Goal: Browse casually: Explore the website without a specific task or goal

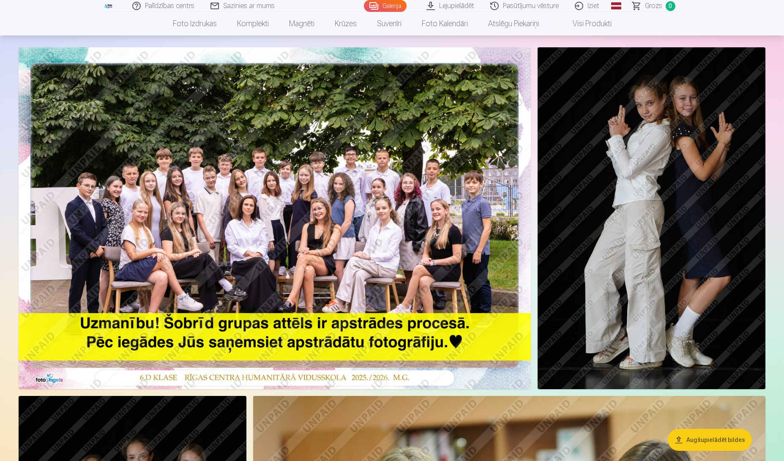
scroll to position [42, 0]
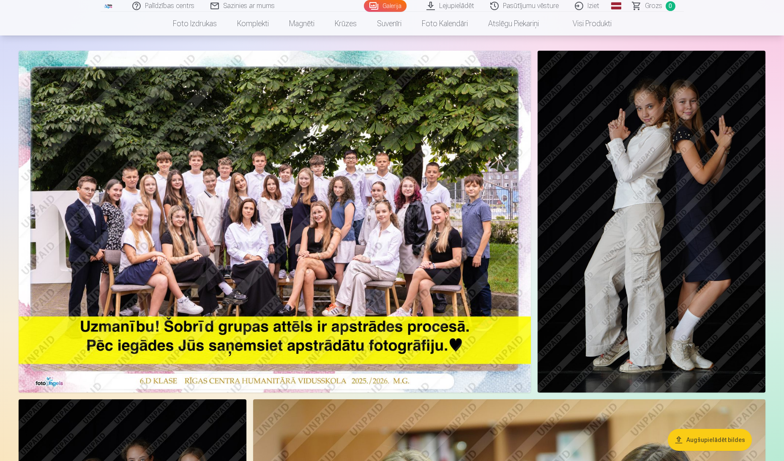
click at [285, 210] on img at bounding box center [275, 222] width 512 height 342
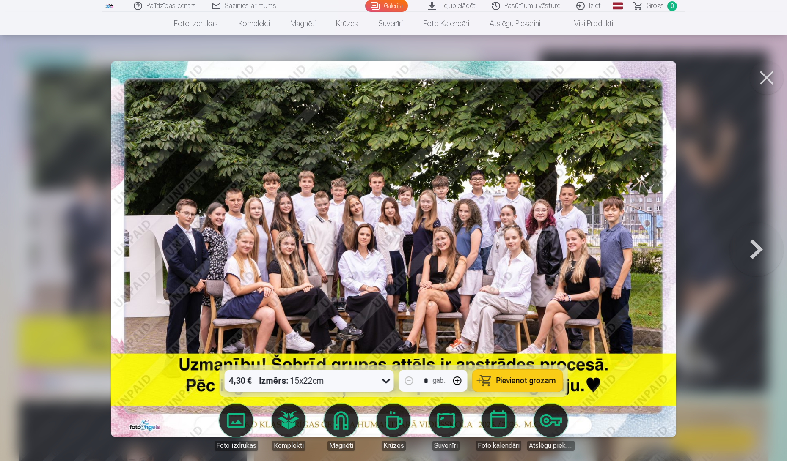
click at [754, 248] on button at bounding box center [756, 249] width 54 height 214
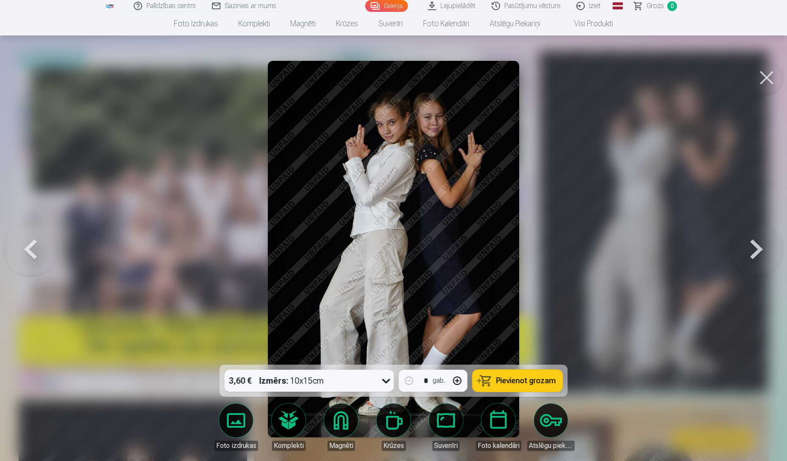
click at [754, 248] on button at bounding box center [756, 249] width 54 height 214
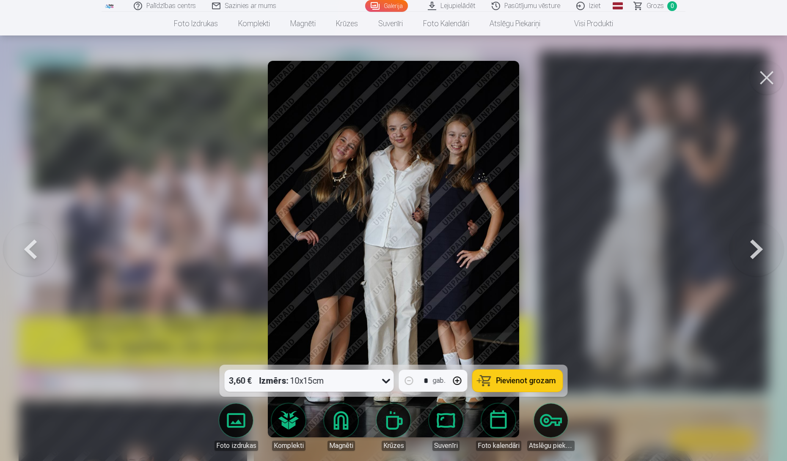
click at [754, 248] on button at bounding box center [756, 249] width 54 height 214
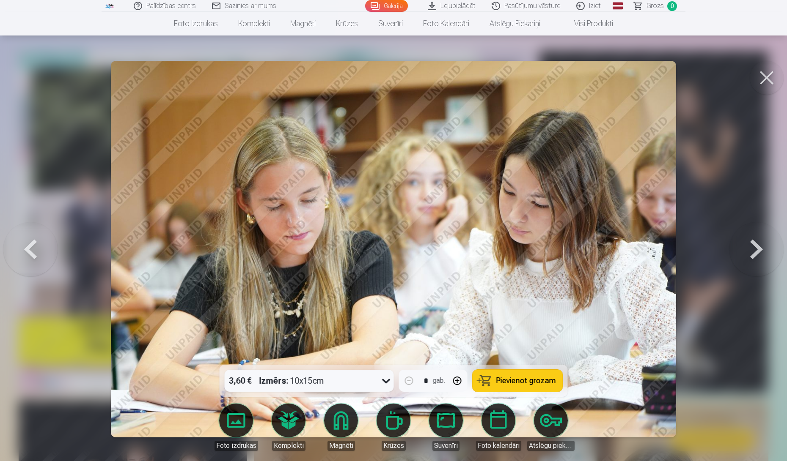
click at [754, 248] on button at bounding box center [756, 249] width 54 height 214
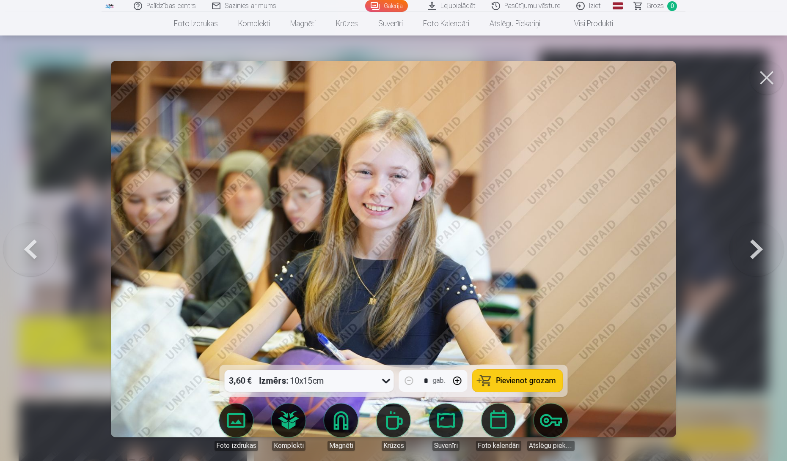
click at [754, 248] on button at bounding box center [756, 249] width 54 height 214
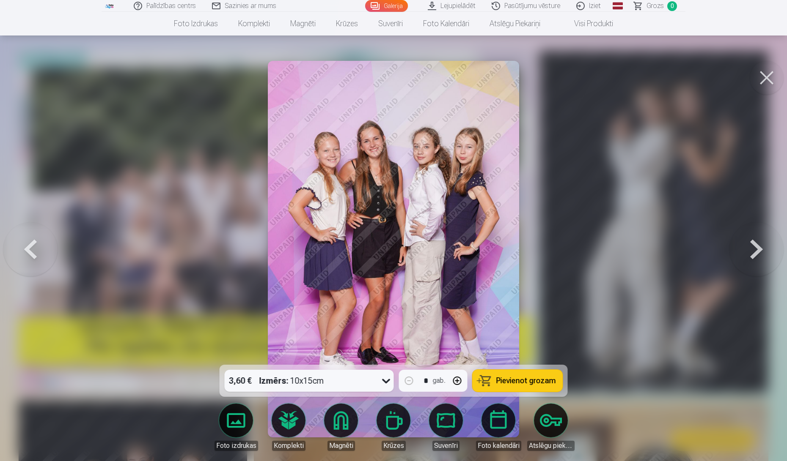
click at [441, 300] on img at bounding box center [393, 249] width 251 height 377
click at [749, 250] on button at bounding box center [756, 249] width 54 height 214
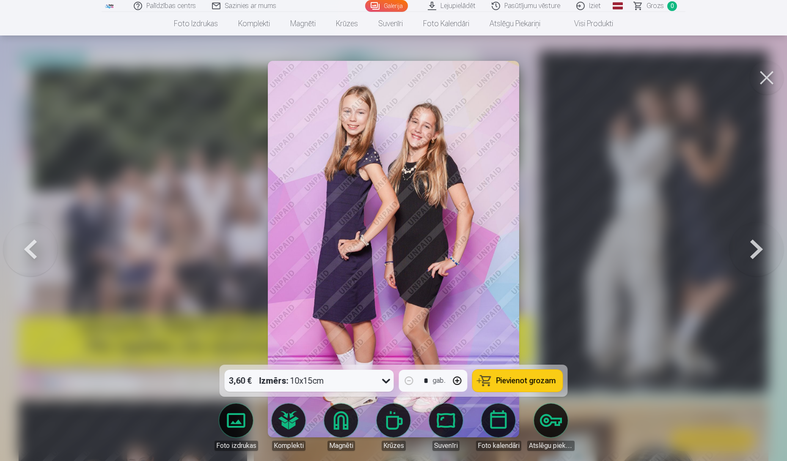
click at [750, 250] on button at bounding box center [756, 249] width 54 height 214
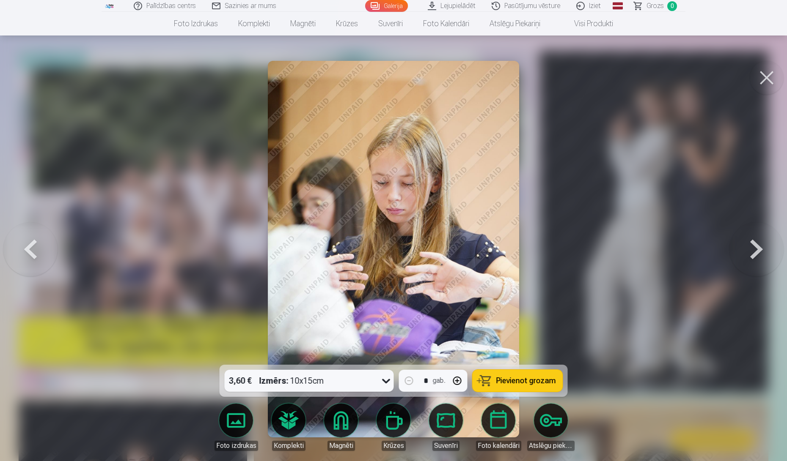
click at [750, 250] on button at bounding box center [756, 249] width 54 height 214
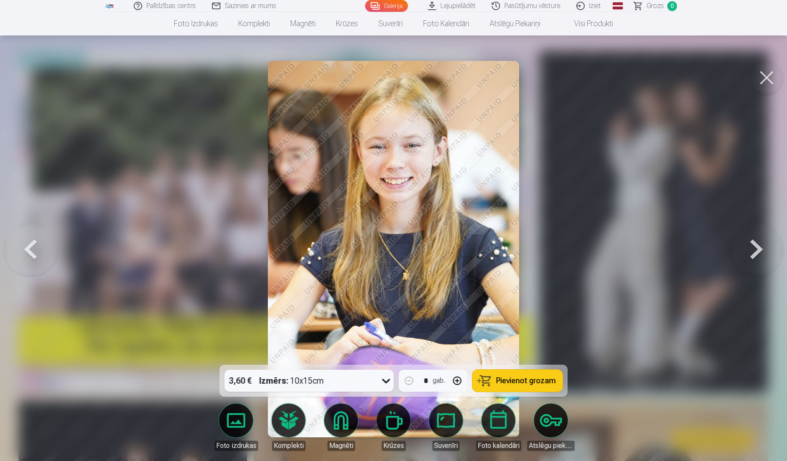
click at [750, 250] on button at bounding box center [756, 249] width 54 height 214
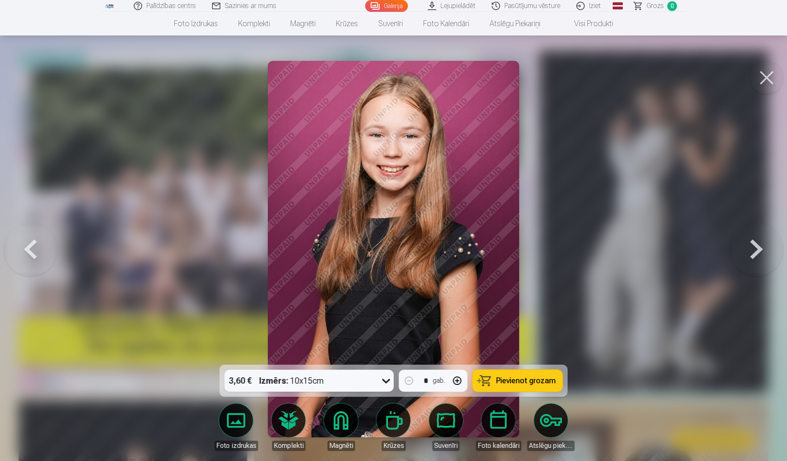
click at [750, 250] on button at bounding box center [756, 249] width 54 height 214
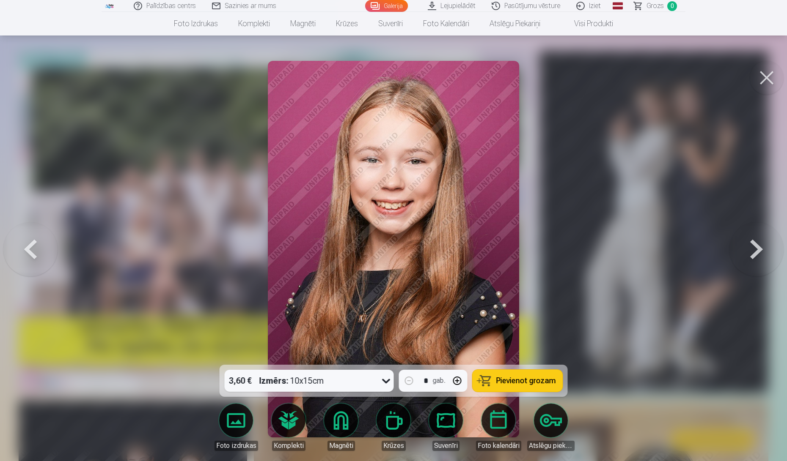
click at [750, 250] on button at bounding box center [756, 249] width 54 height 214
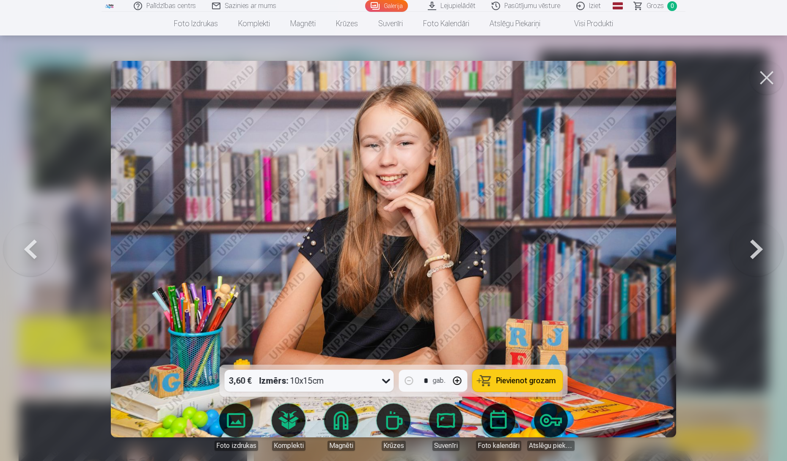
click at [750, 250] on button at bounding box center [756, 249] width 54 height 214
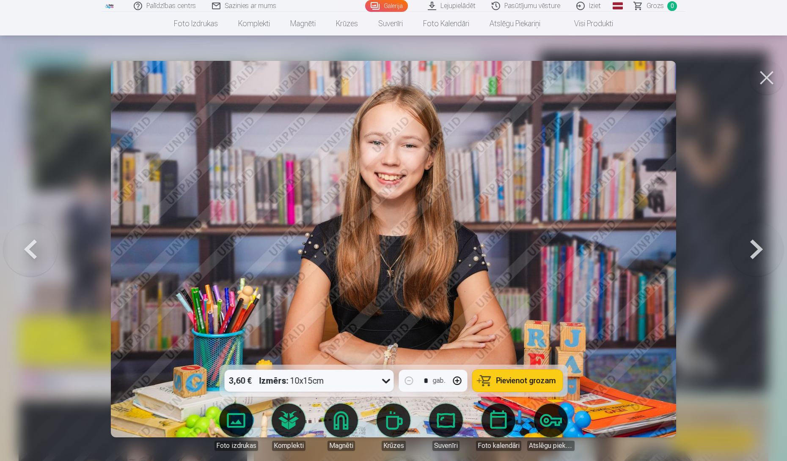
click at [750, 250] on button at bounding box center [756, 249] width 54 height 214
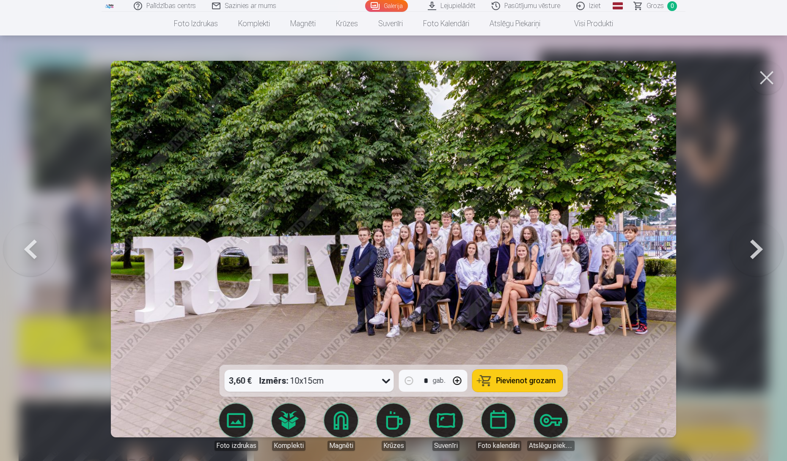
click at [750, 250] on button at bounding box center [756, 249] width 54 height 214
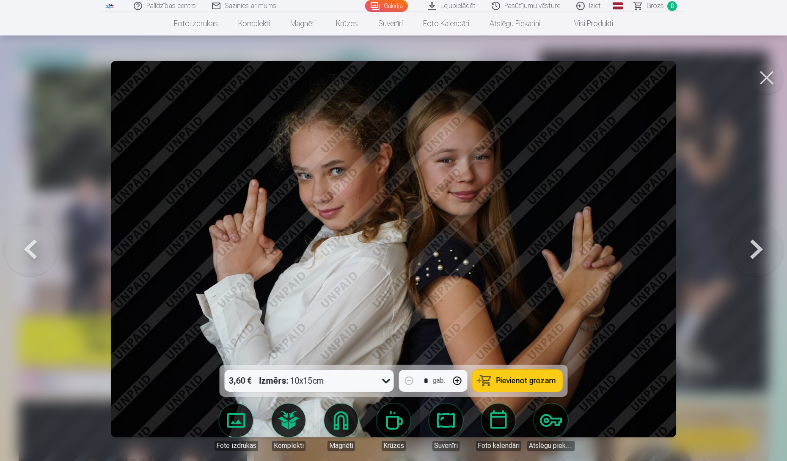
click at [750, 250] on button at bounding box center [756, 249] width 54 height 214
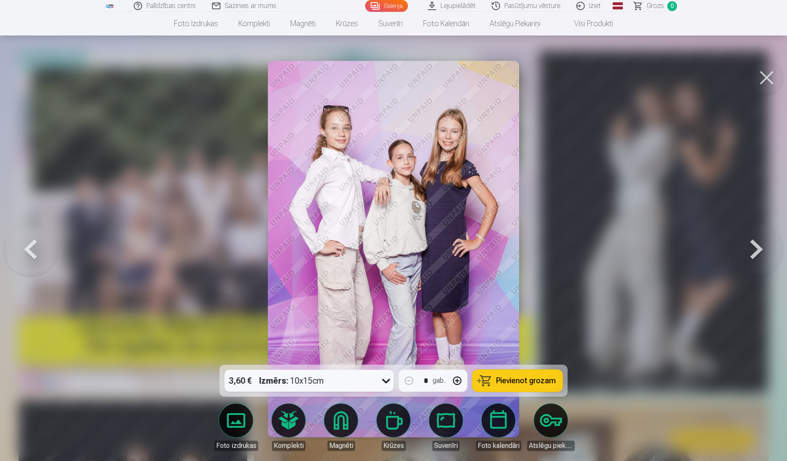
click at [750, 250] on button at bounding box center [756, 249] width 54 height 214
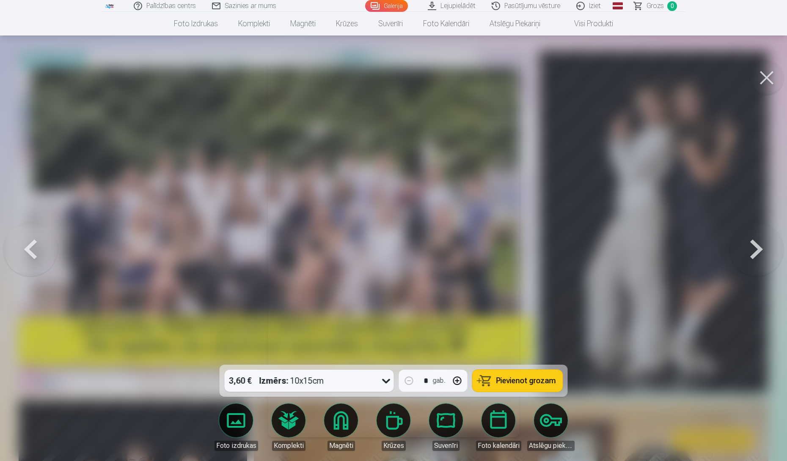
click at [750, 250] on button at bounding box center [756, 249] width 54 height 214
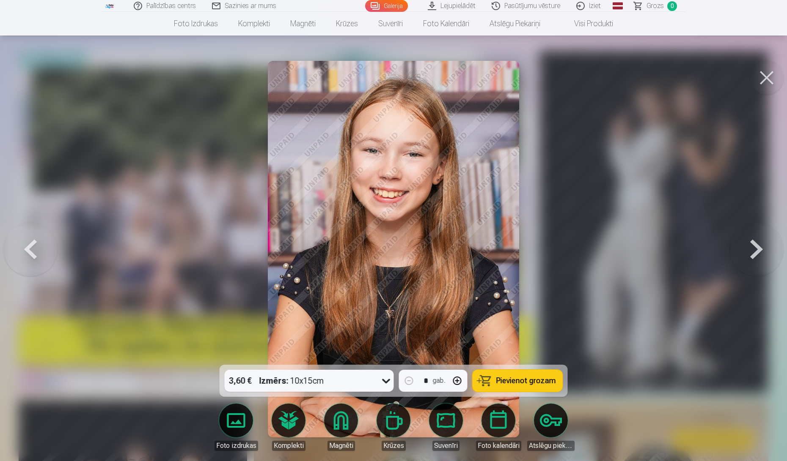
click at [750, 250] on button at bounding box center [756, 249] width 54 height 214
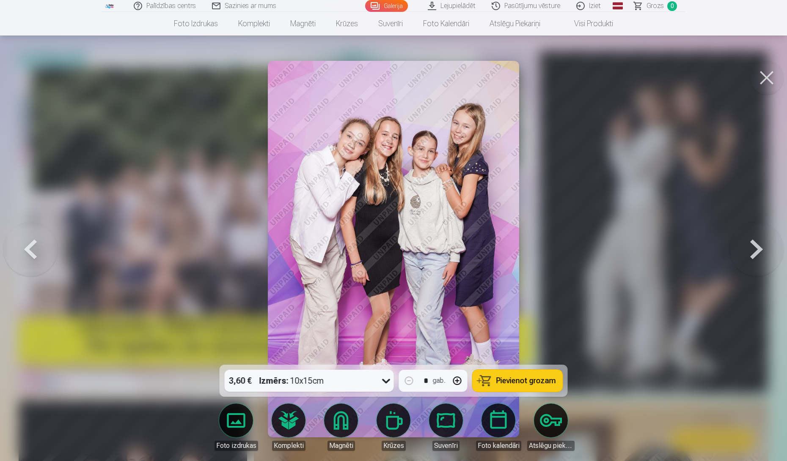
click at [750, 250] on button at bounding box center [756, 249] width 54 height 214
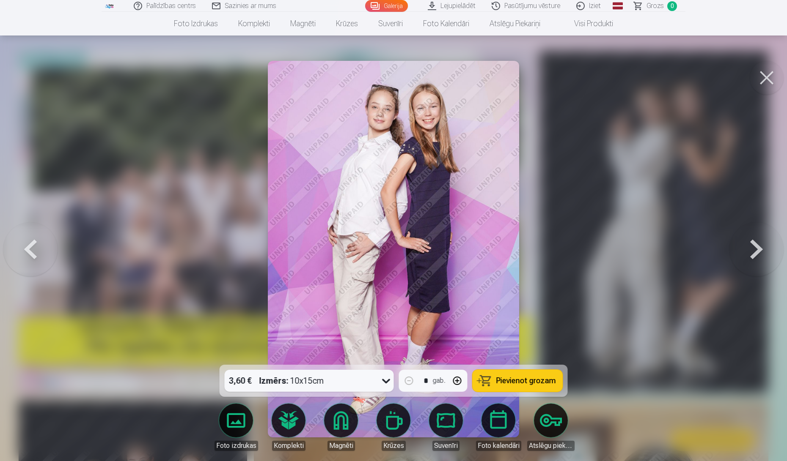
click at [750, 250] on button at bounding box center [756, 249] width 54 height 214
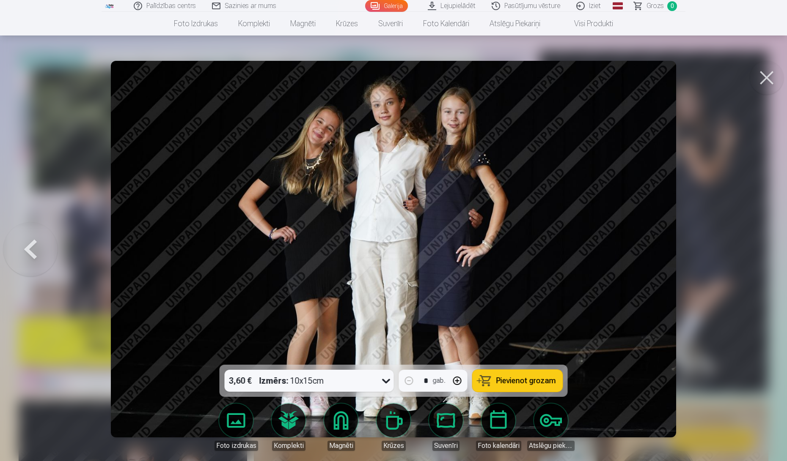
click at [750, 250] on div at bounding box center [393, 230] width 787 height 461
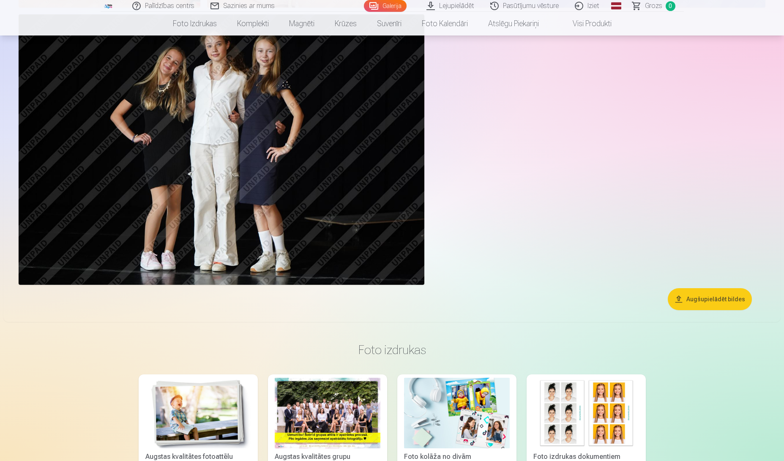
scroll to position [3298, 0]
